Goal: Navigation & Orientation: Understand site structure

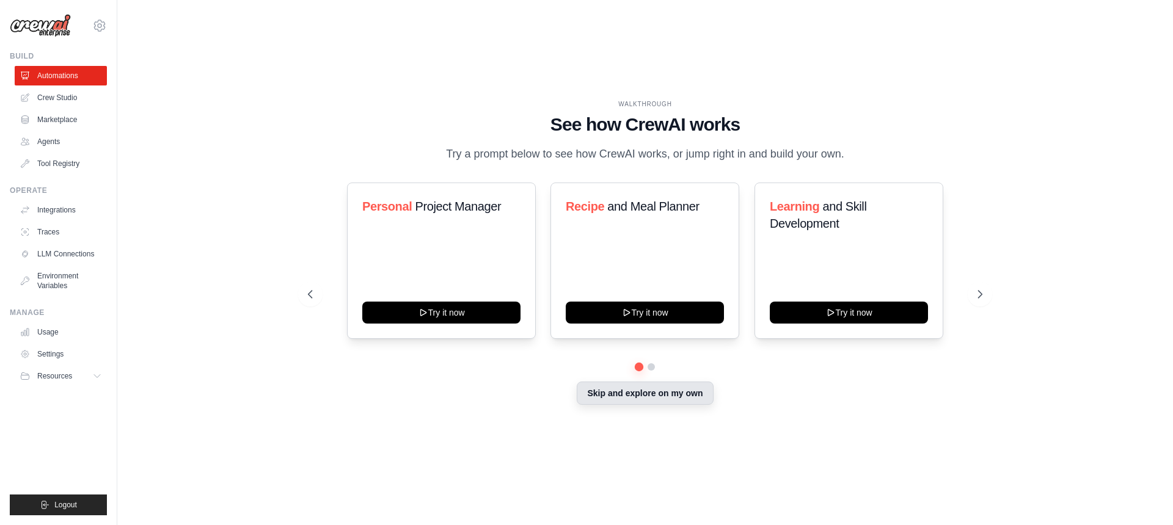
click at [649, 392] on button "Skip and explore on my own" at bounding box center [645, 393] width 136 height 23
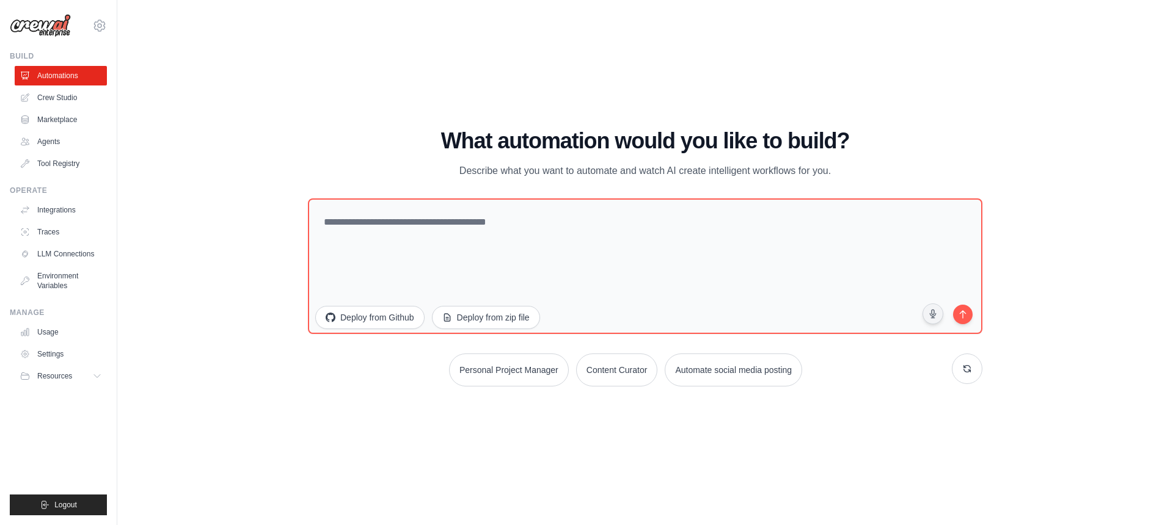
click at [51, 30] on img at bounding box center [40, 25] width 61 height 23
click at [33, 27] on img at bounding box center [40, 25] width 61 height 23
click at [54, 337] on link "Usage" at bounding box center [62, 332] width 92 height 20
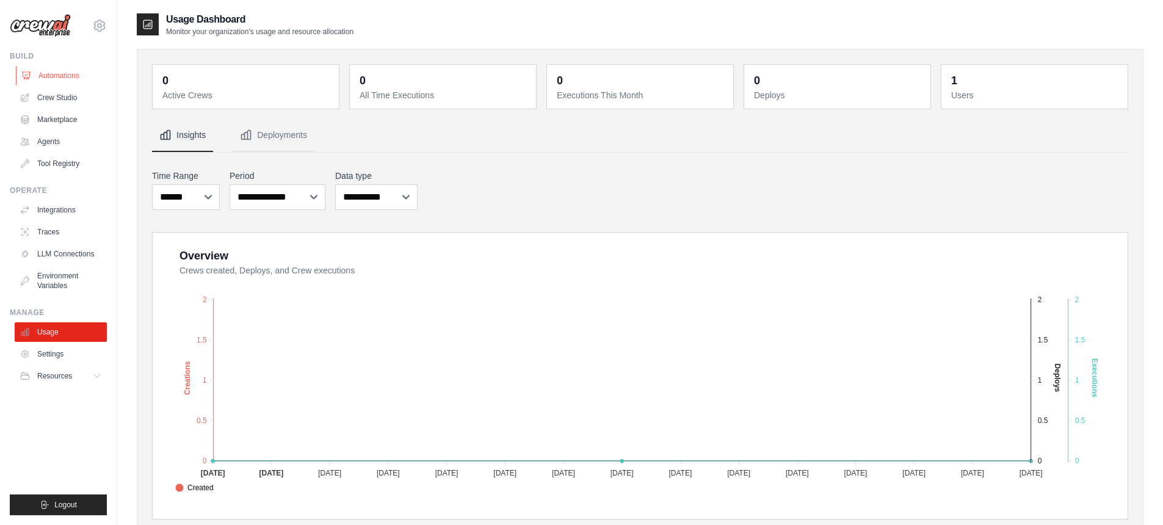
click at [63, 75] on link "Automations" at bounding box center [62, 76] width 92 height 20
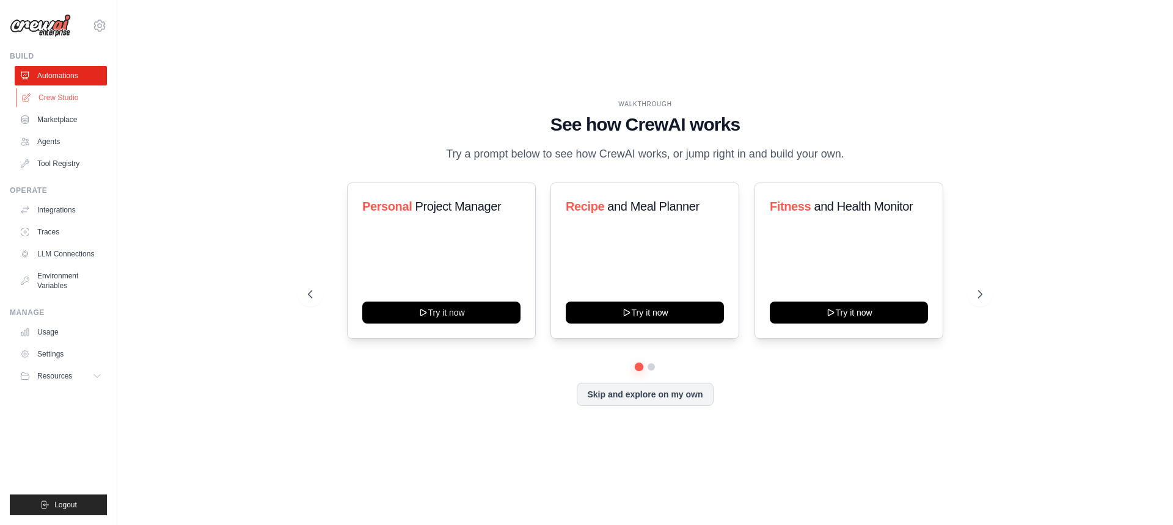
click at [71, 101] on link "Crew Studio" at bounding box center [62, 98] width 92 height 20
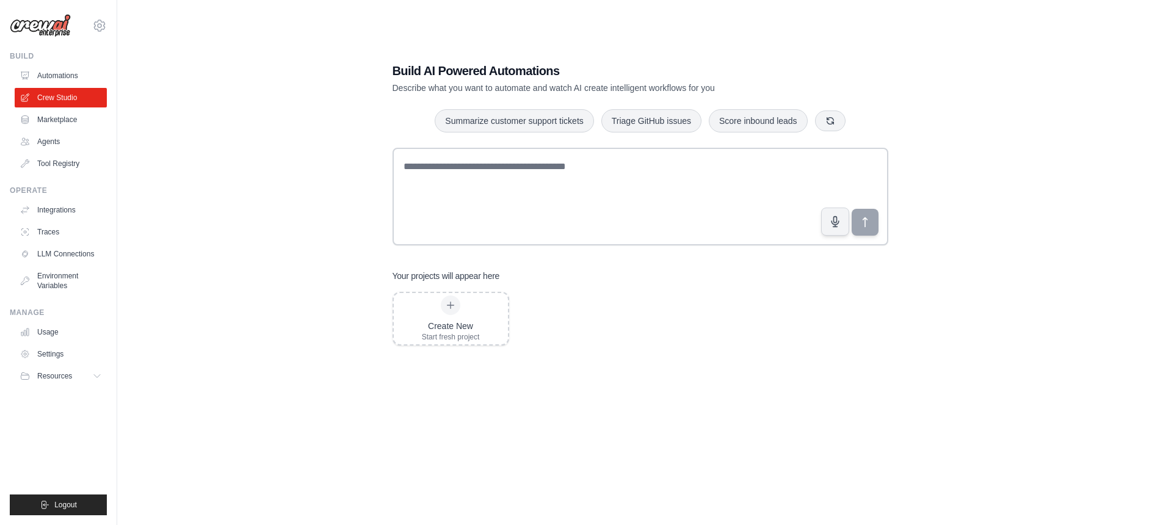
click at [92, 120] on link "Marketplace" at bounding box center [61, 120] width 92 height 20
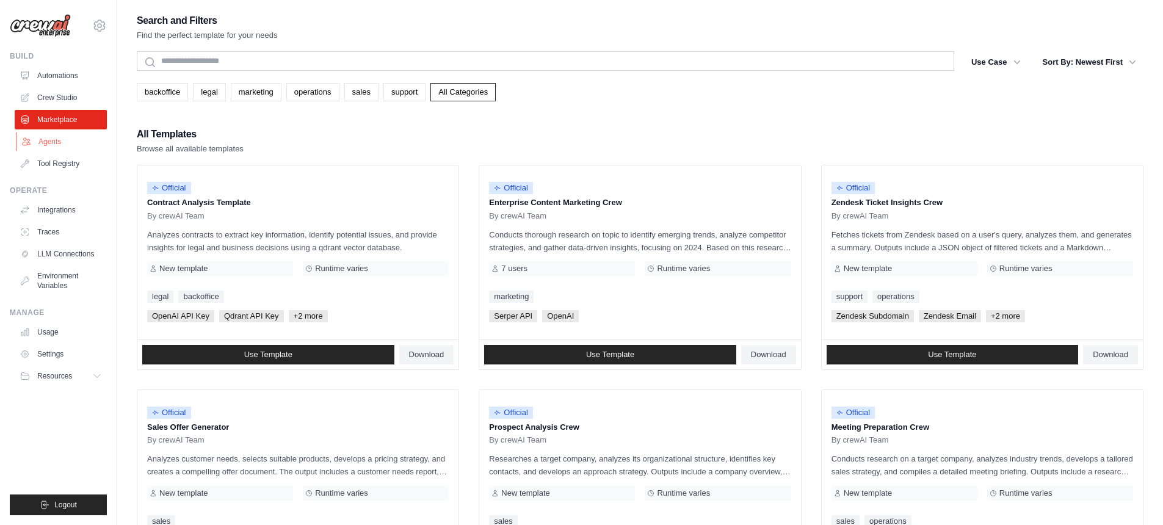
click at [95, 139] on link "Agents" at bounding box center [62, 142] width 92 height 20
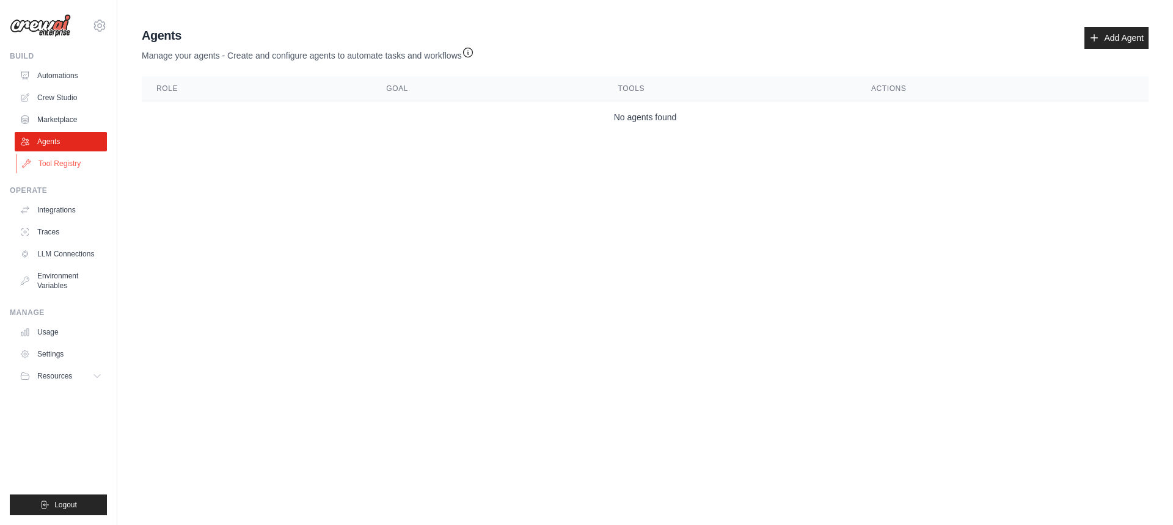
click at [92, 166] on link "Tool Registry" at bounding box center [62, 164] width 92 height 20
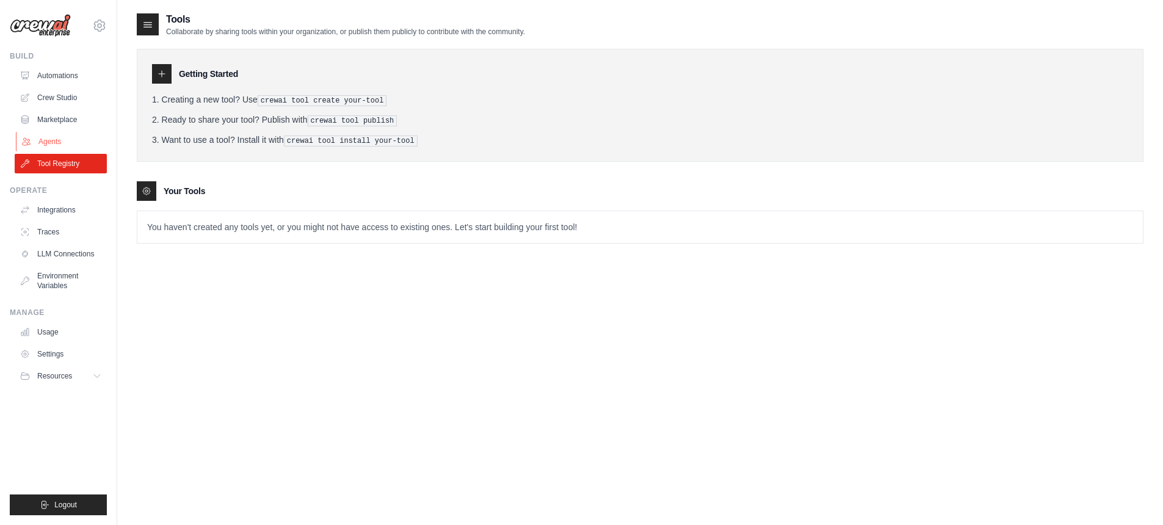
click at [84, 147] on link "Agents" at bounding box center [62, 142] width 92 height 20
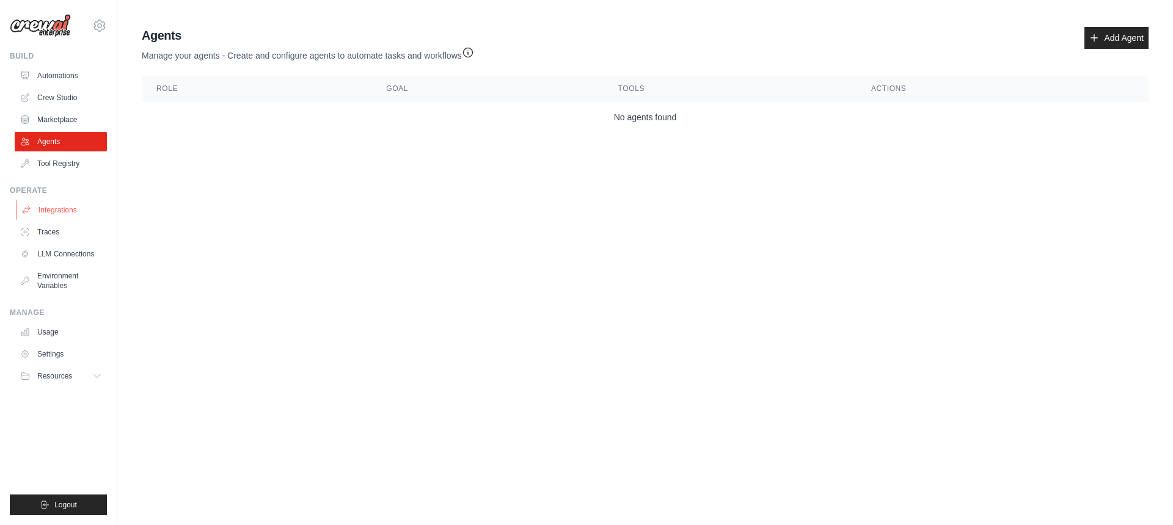
click at [82, 212] on link "Integrations" at bounding box center [62, 210] width 92 height 20
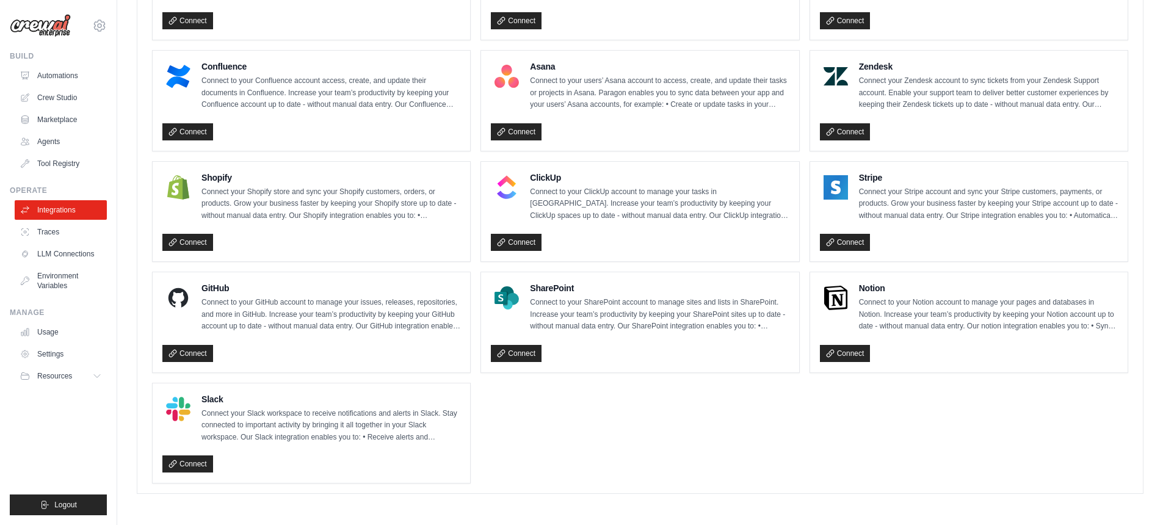
scroll to position [763, 0]
click at [79, 255] on link "LLM Connections" at bounding box center [62, 254] width 92 height 20
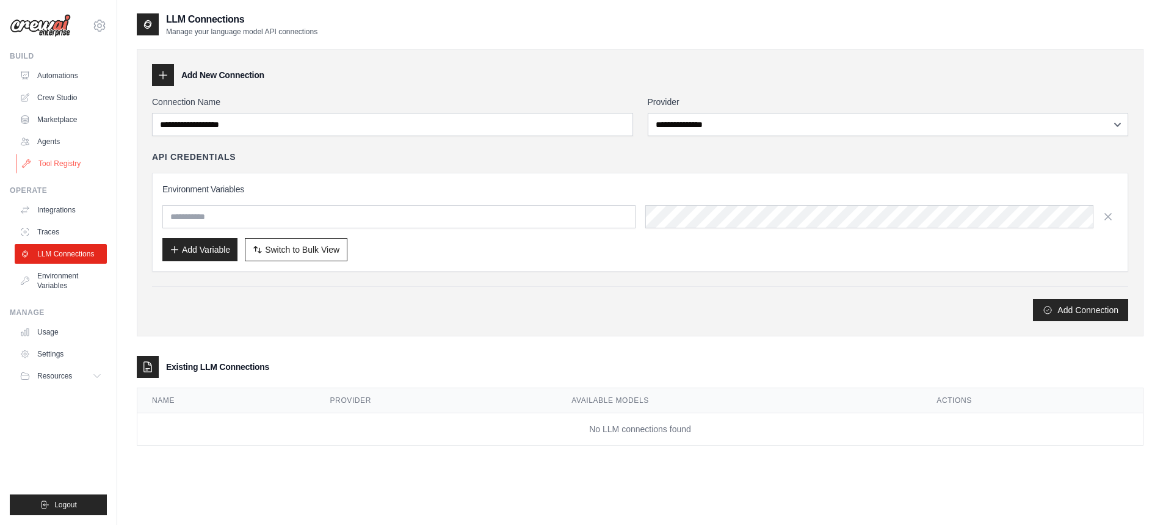
click at [54, 165] on link "Tool Registry" at bounding box center [62, 164] width 92 height 20
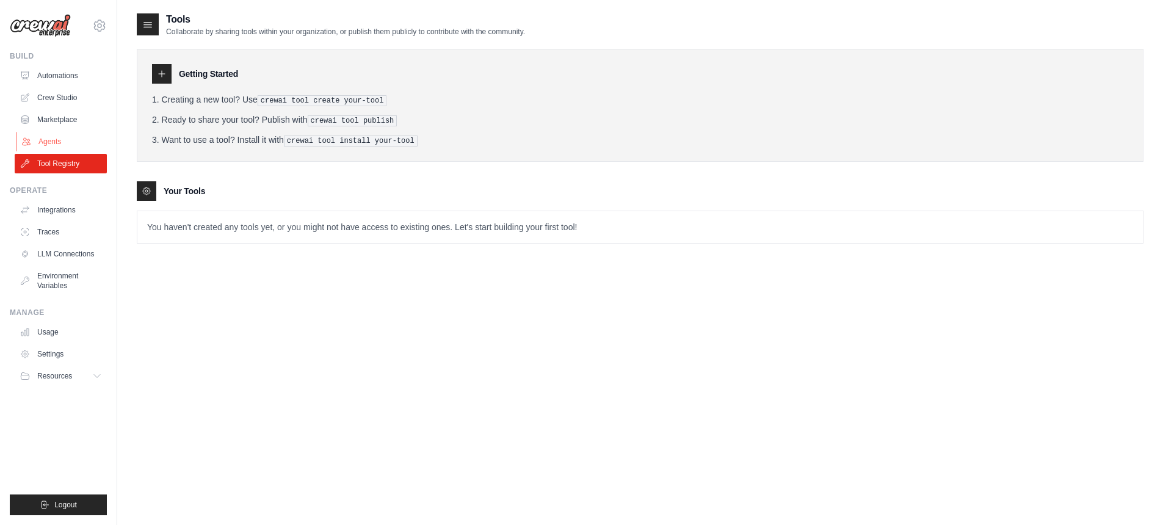
click at [53, 140] on link "Agents" at bounding box center [62, 142] width 92 height 20
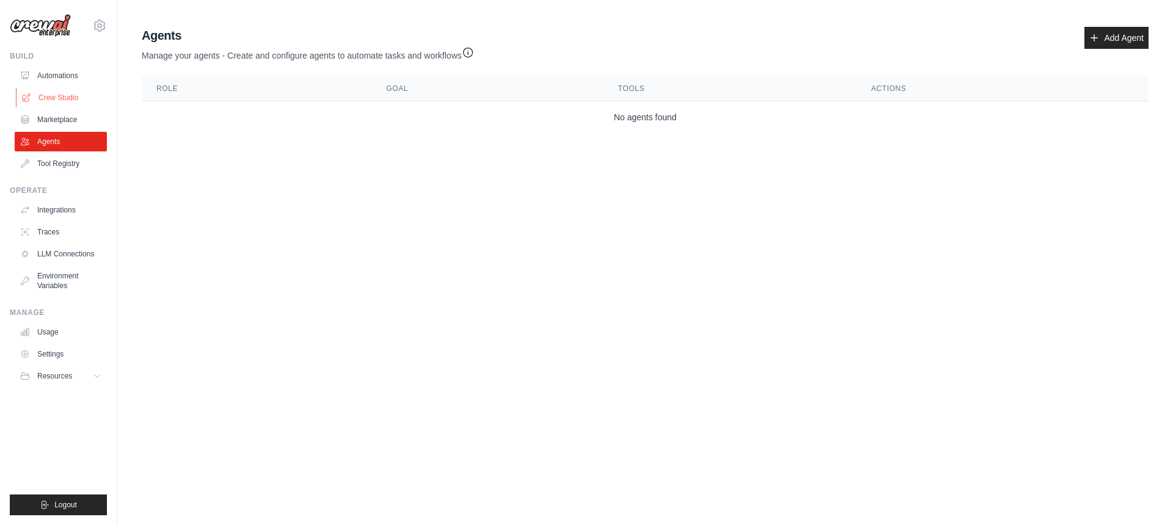
click at [62, 100] on link "Crew Studio" at bounding box center [62, 98] width 92 height 20
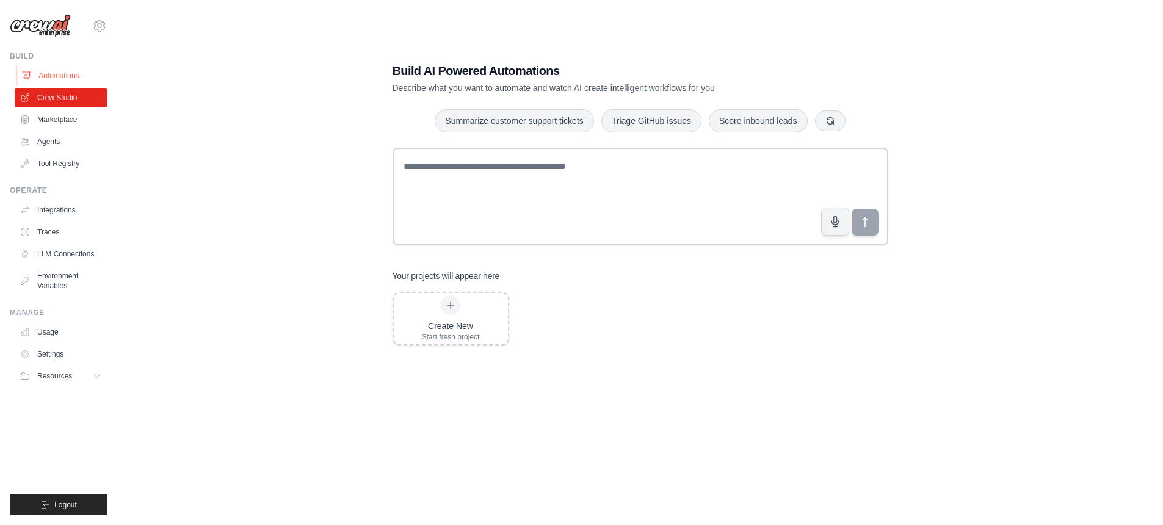
click at [85, 79] on link "Automations" at bounding box center [62, 76] width 92 height 20
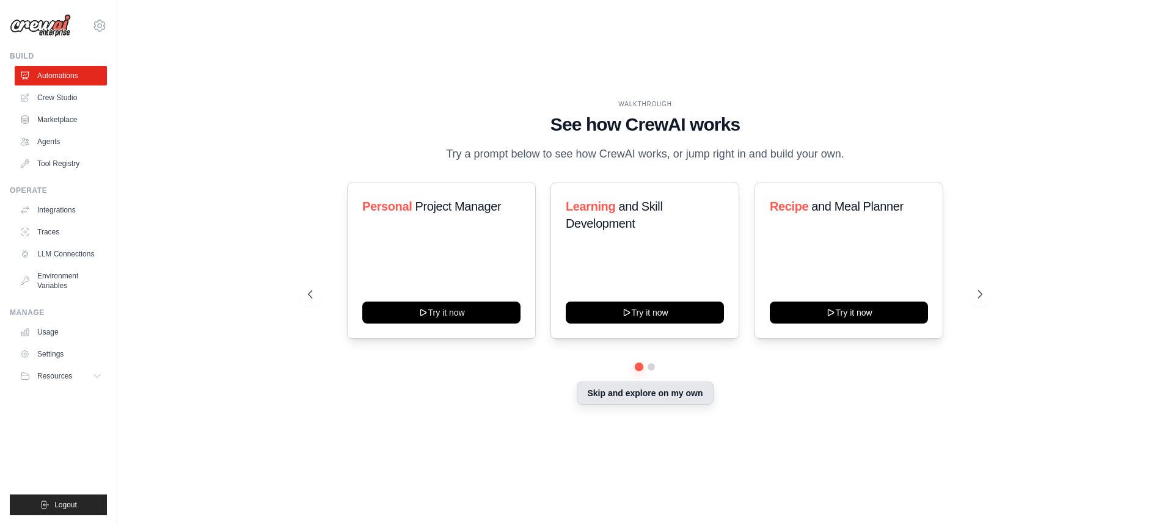
click at [639, 390] on button "Skip and explore on my own" at bounding box center [645, 393] width 136 height 23
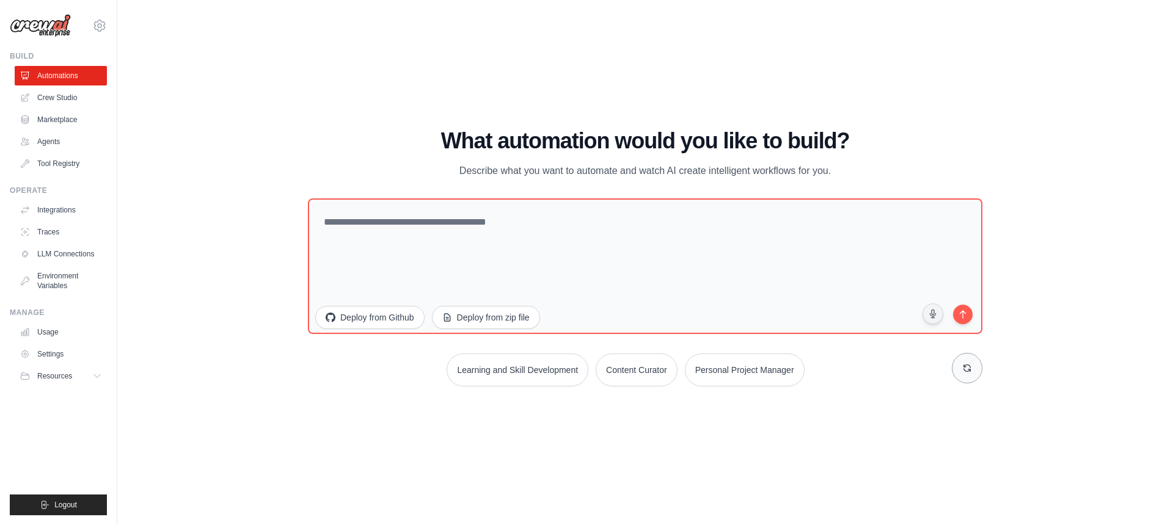
click at [967, 371] on icon at bounding box center [967, 368] width 10 height 10
